Goal: Find specific page/section: Find specific page/section

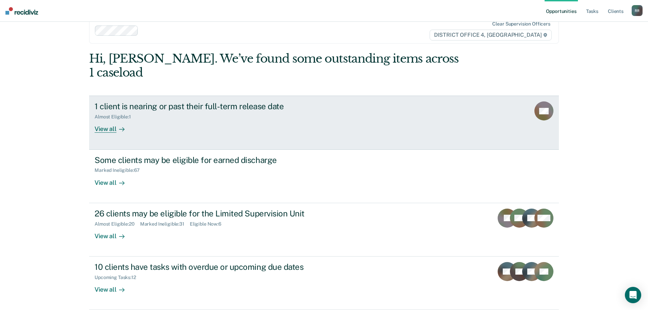
scroll to position [28, 0]
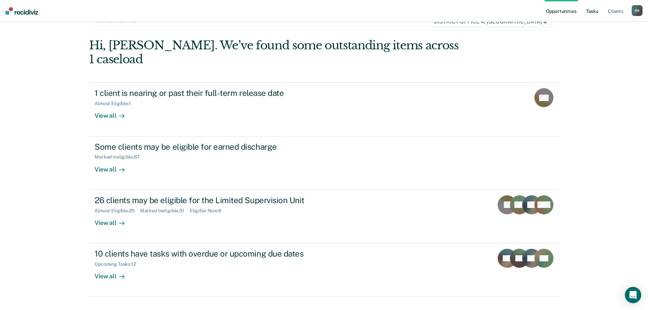
click at [591, 11] on link "Tasks" at bounding box center [592, 11] width 15 height 22
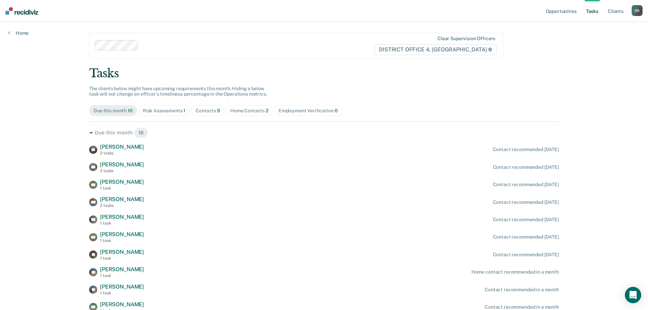
click at [241, 111] on div "Home Contacts 2" at bounding box center [249, 111] width 38 height 6
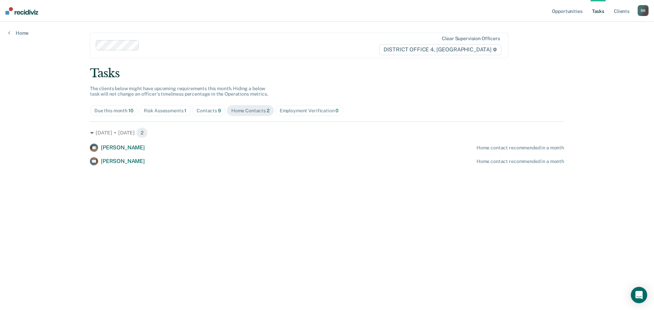
click at [168, 110] on div "Risk Assessments 1" at bounding box center [165, 111] width 43 height 6
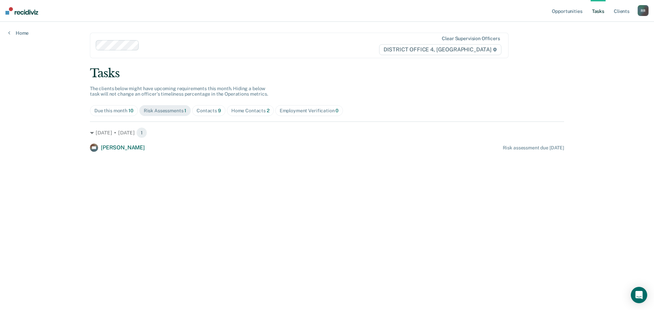
click at [209, 110] on div "Contacts 9" at bounding box center [208, 111] width 25 height 6
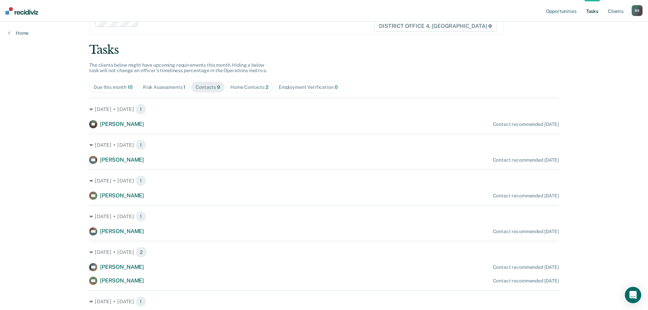
scroll to position [68, 0]
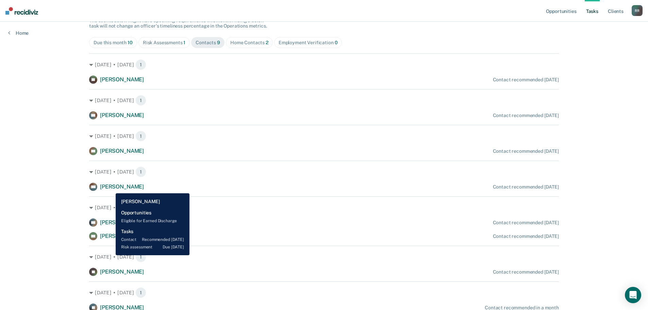
click at [111, 188] on span "[PERSON_NAME]" at bounding box center [122, 186] width 44 height 6
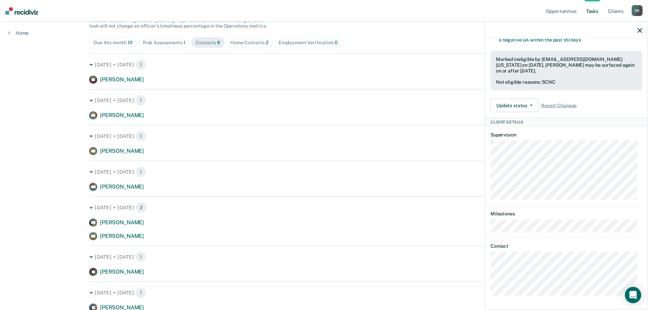
click at [640, 29] on icon "button" at bounding box center [640, 30] width 5 height 5
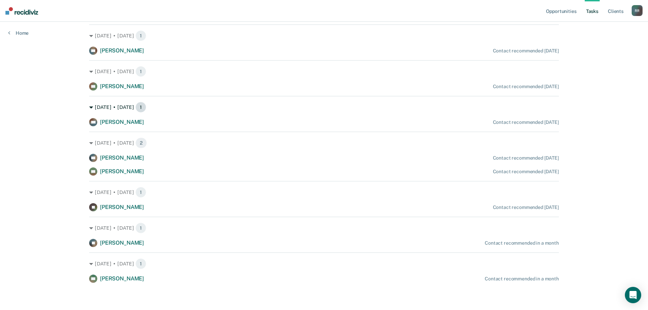
scroll to position [99, 0]
